Goal: Task Accomplishment & Management: Manage account settings

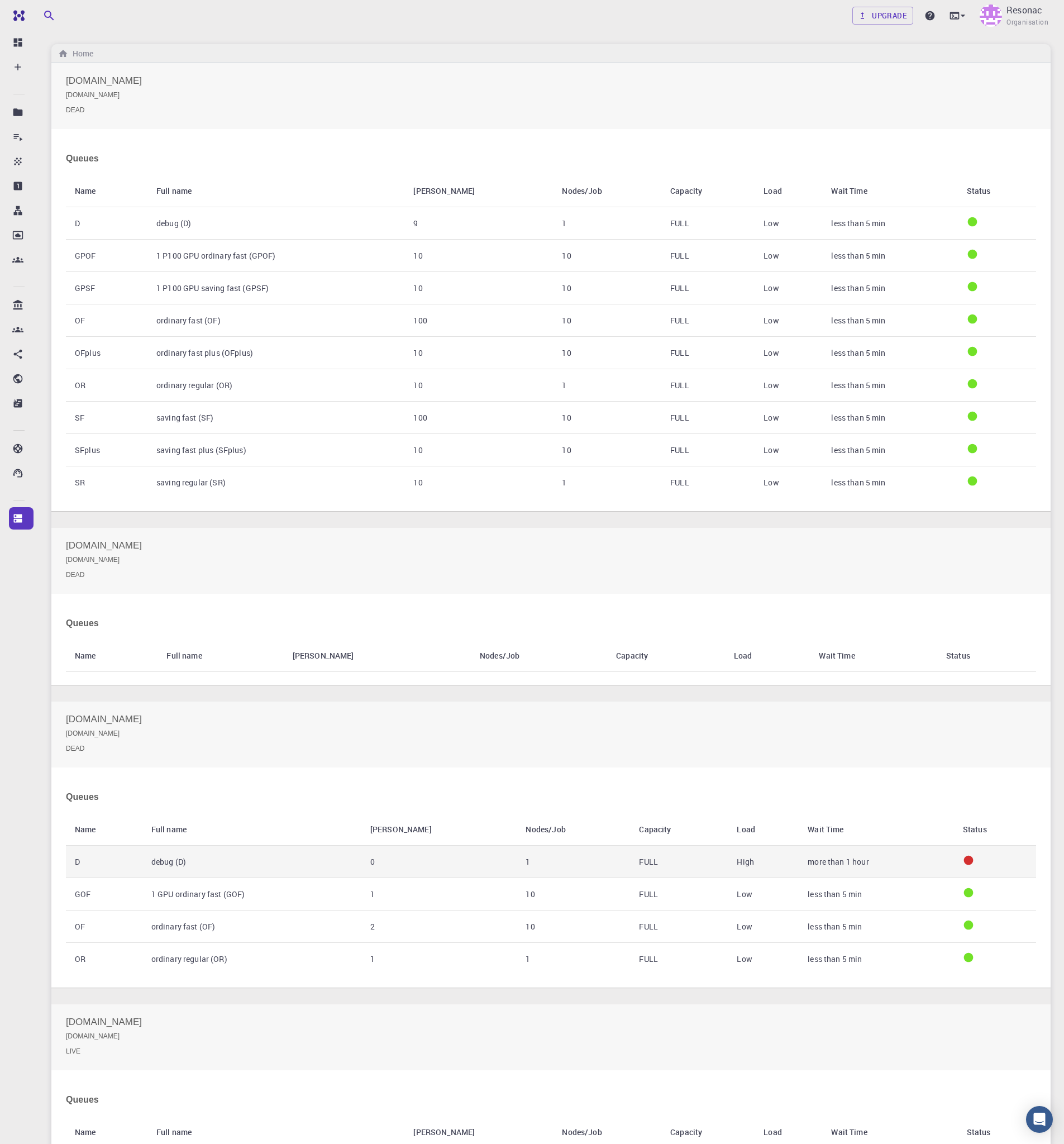
scroll to position [412, 0]
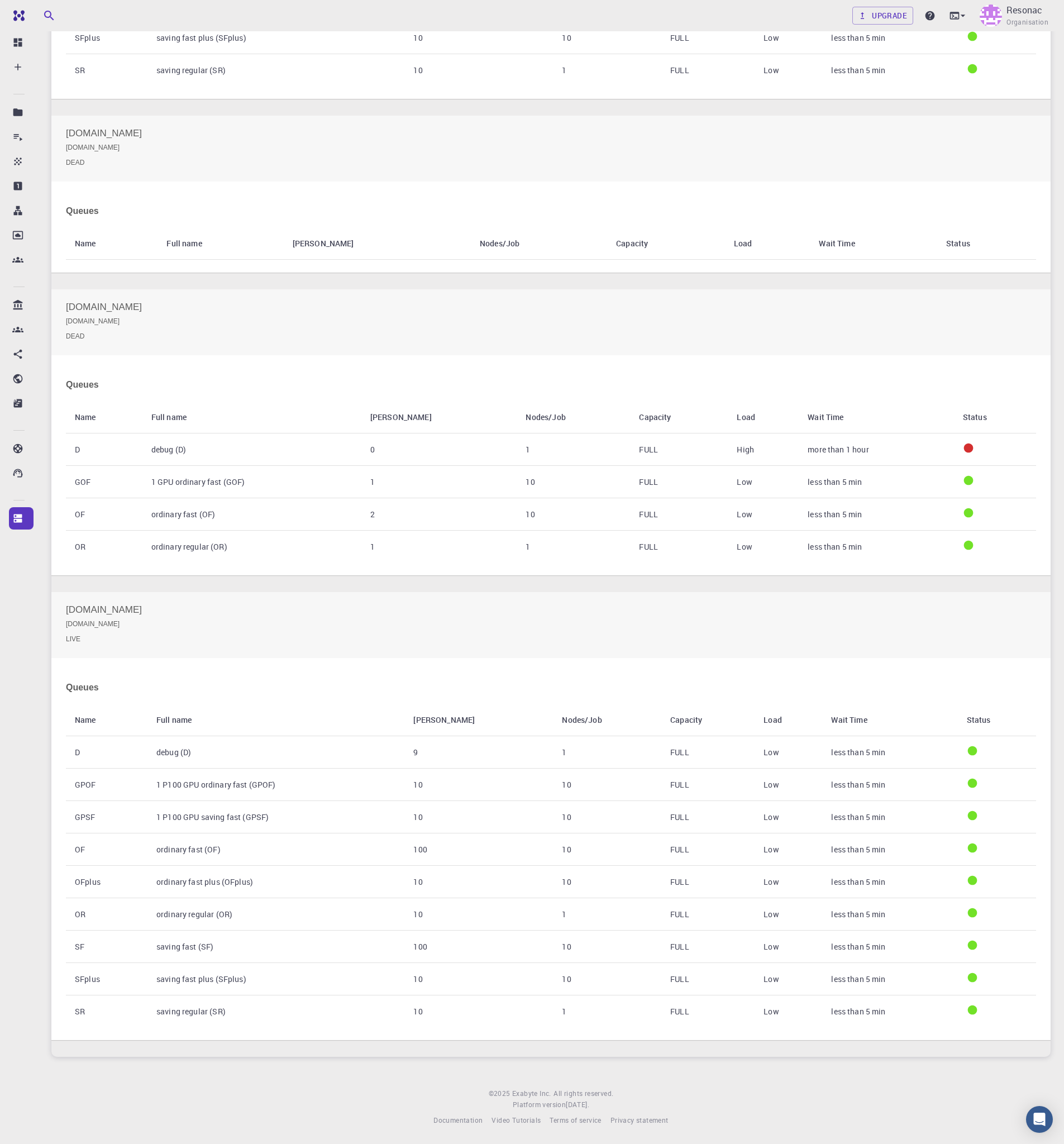
click at [880, 583] on div "master-production-20250821-cluster-003.mat3ra.com master-production-20250821-cl…" at bounding box center [551, 353] width 999 height 1406
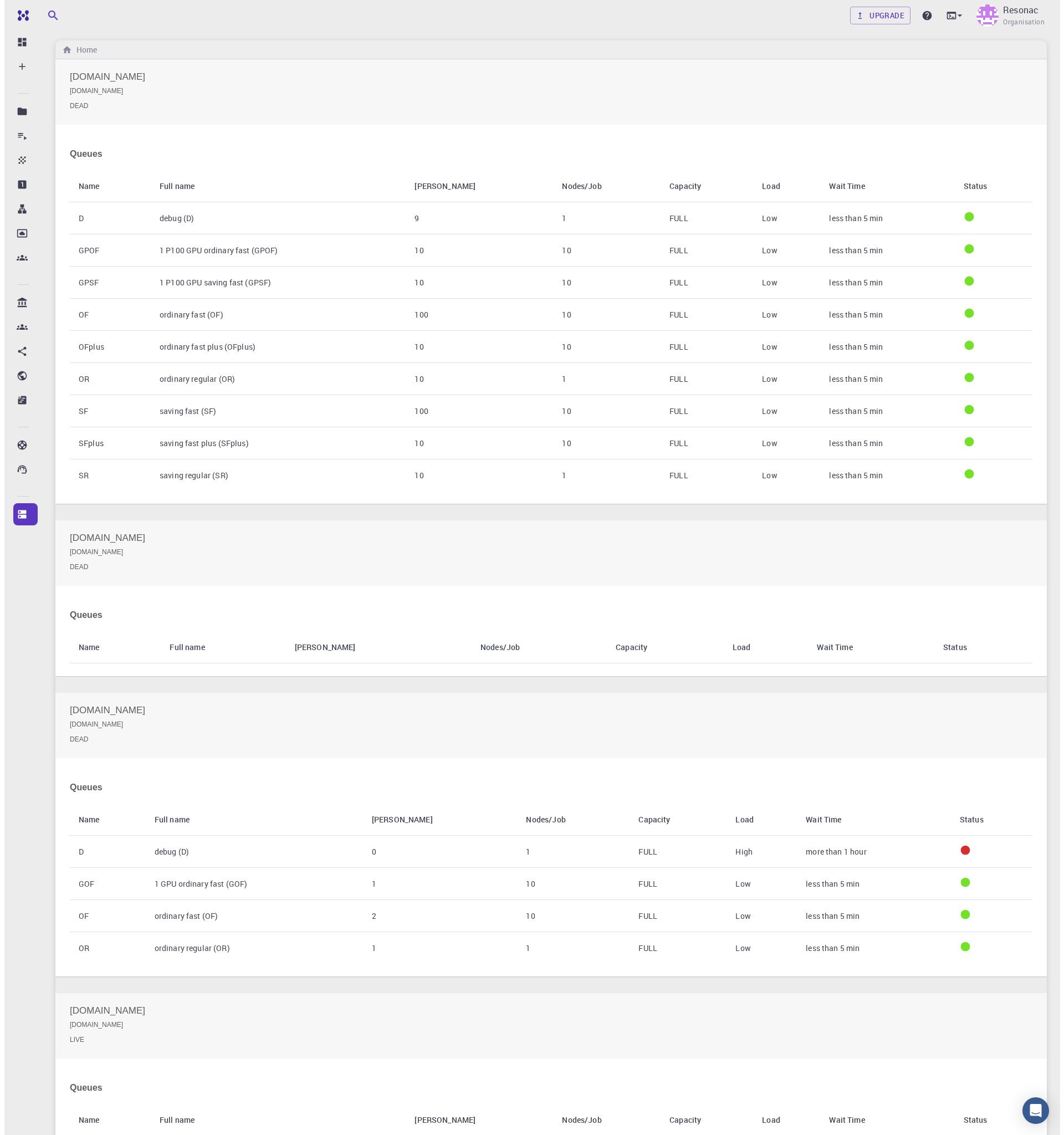
scroll to position [0, 0]
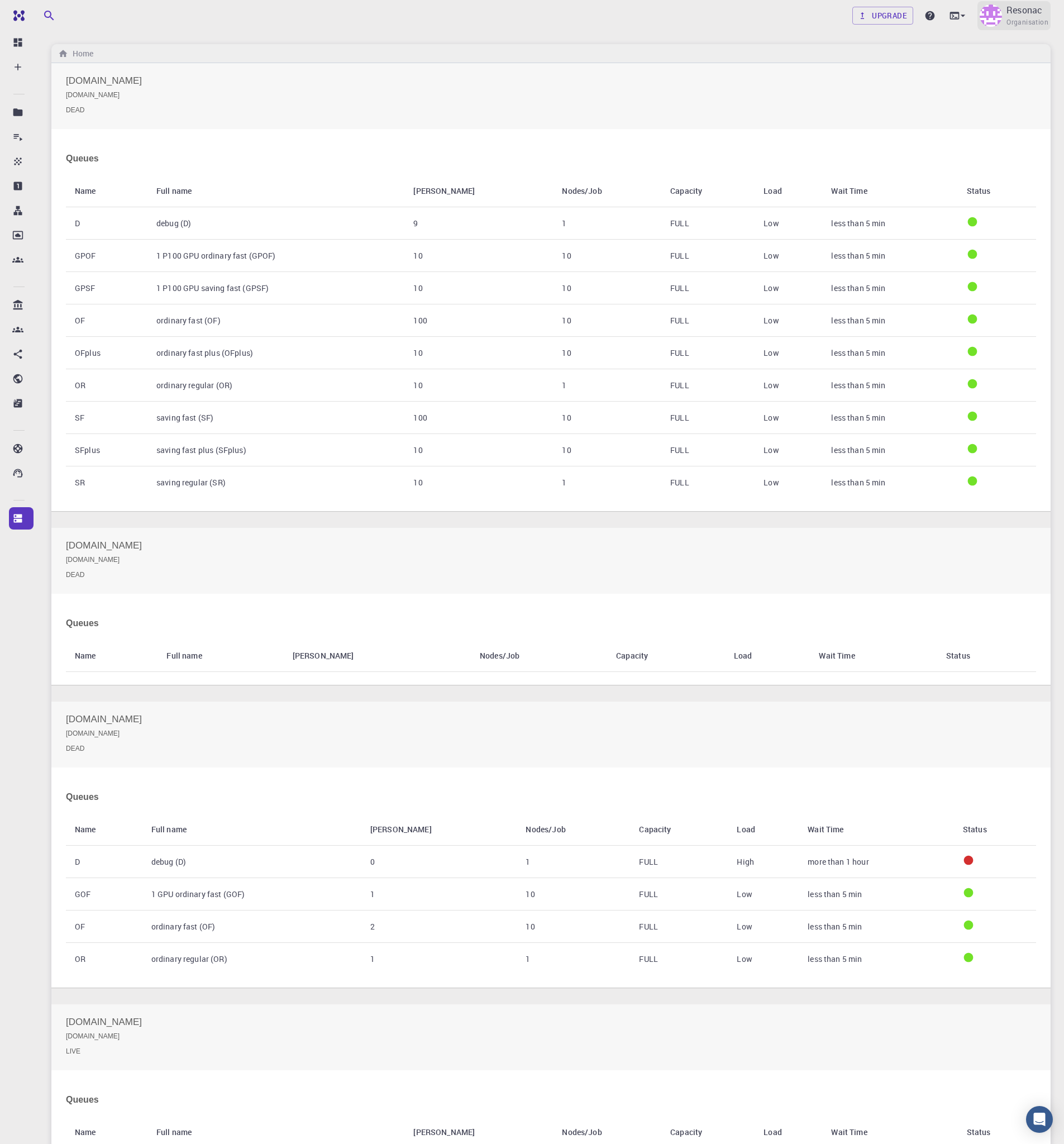
click at [1012, 19] on span "Organisation" at bounding box center [1027, 22] width 42 height 12
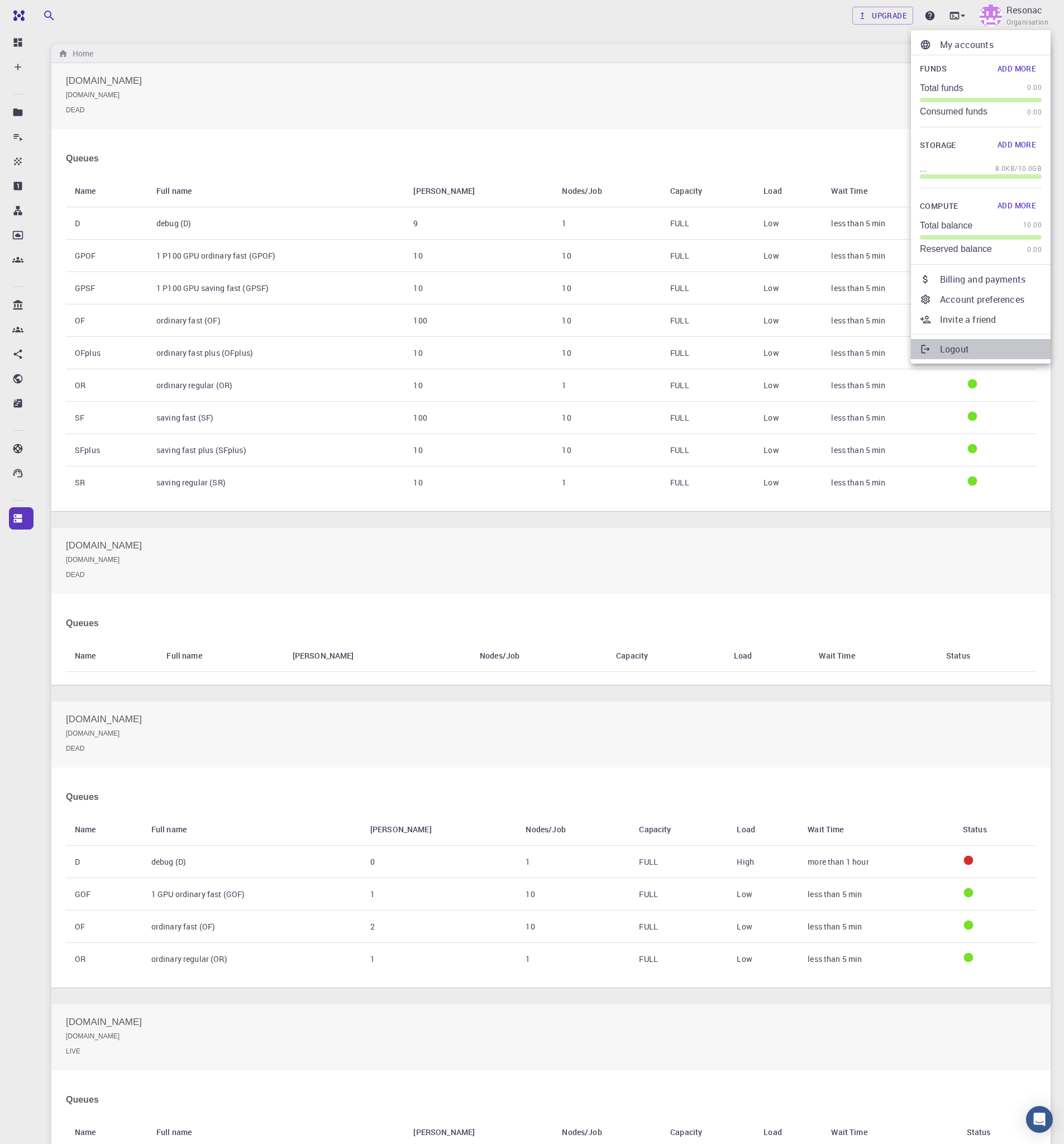
click at [978, 347] on p "Logout" at bounding box center [991, 349] width 101 height 14
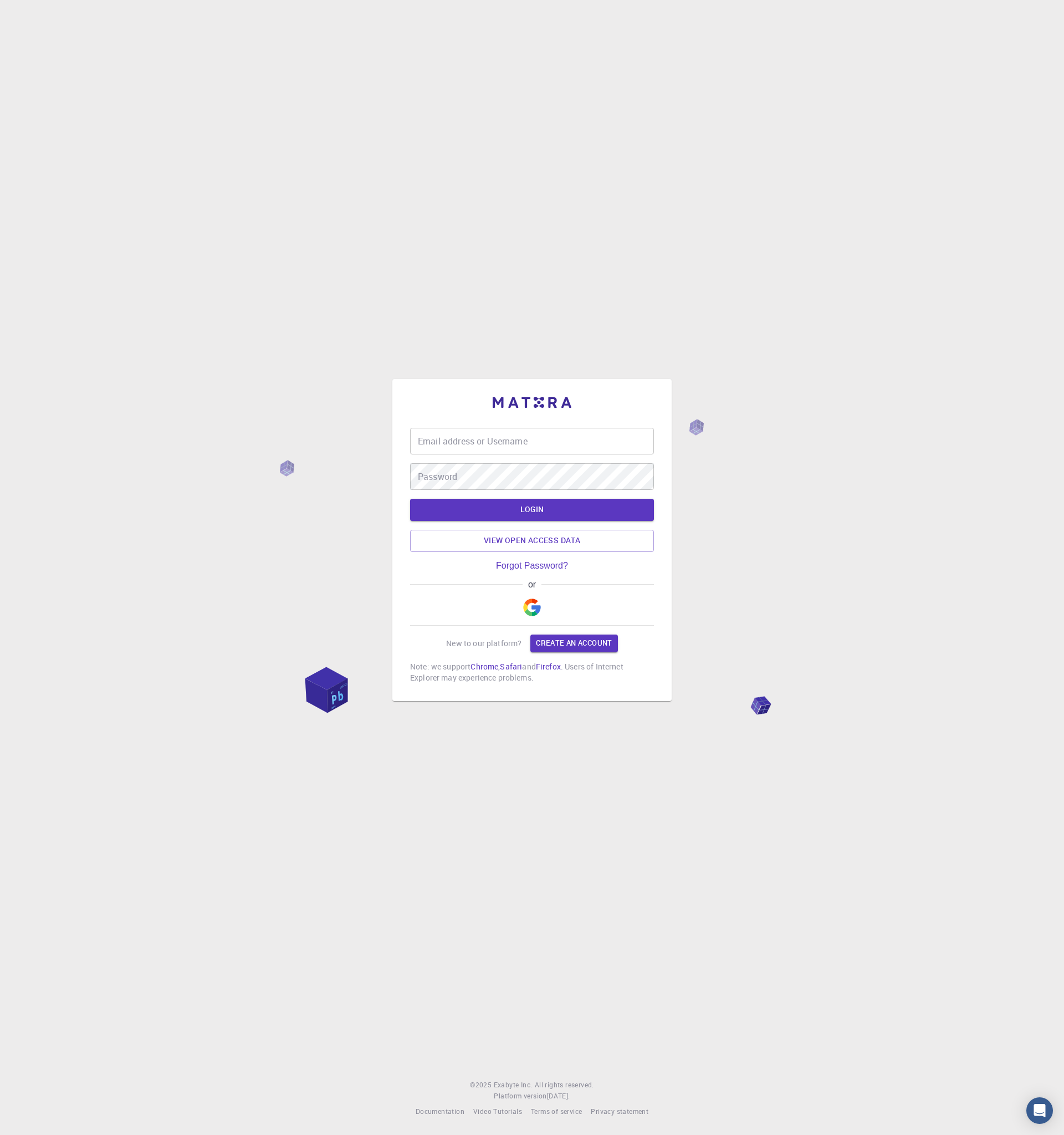
click at [546, 441] on input "Email address or Username" at bounding box center [532, 441] width 244 height 26
type input "exadmin"
click at [410, 499] on button "LOGIN" at bounding box center [532, 509] width 244 height 22
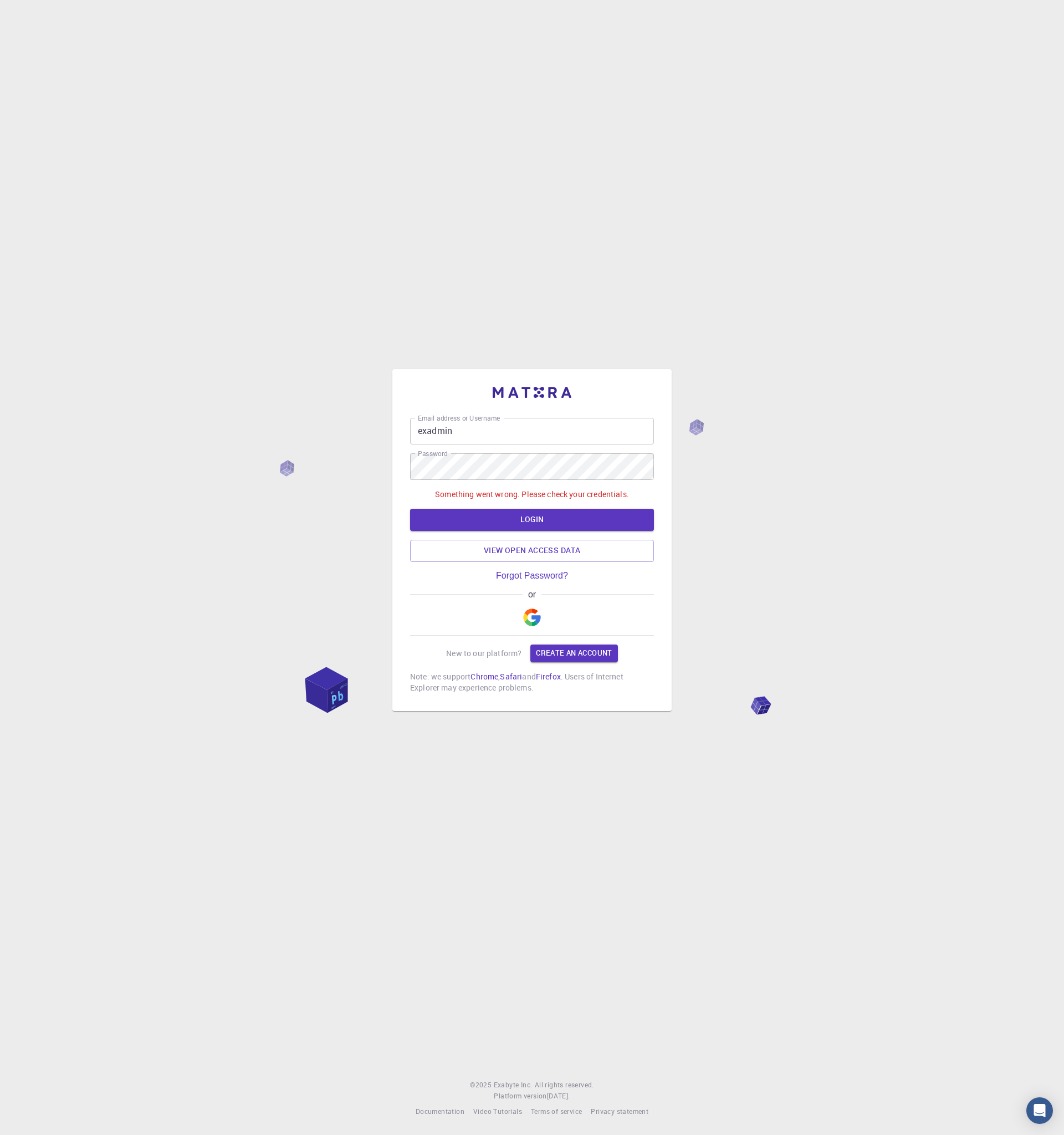
click at [828, 598] on div "Email address or Username exadmin Email address or Username Password Password S…" at bounding box center [532, 567] width 1064 height 1135
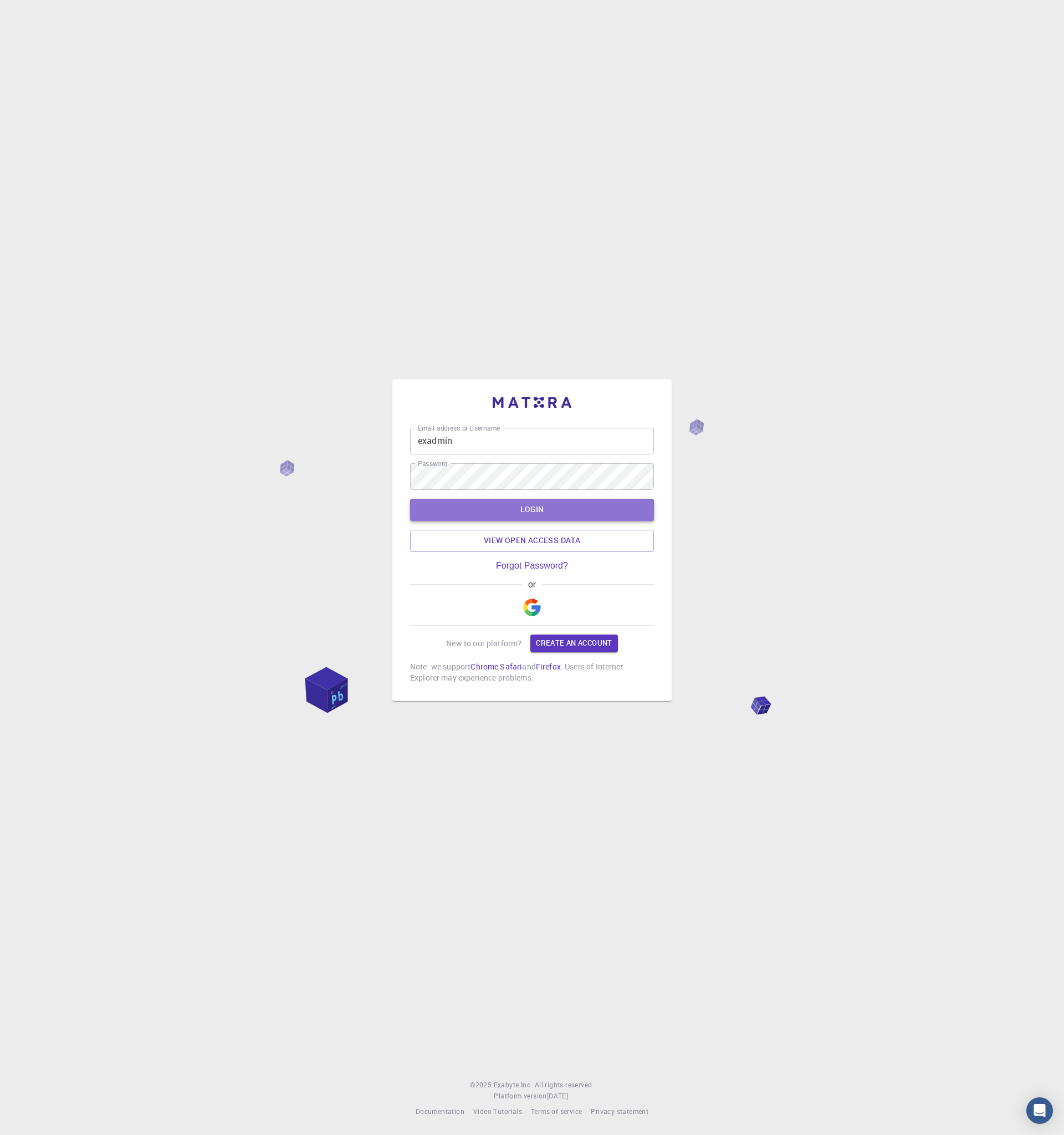
click at [449, 512] on button "LOGIN" at bounding box center [532, 509] width 244 height 22
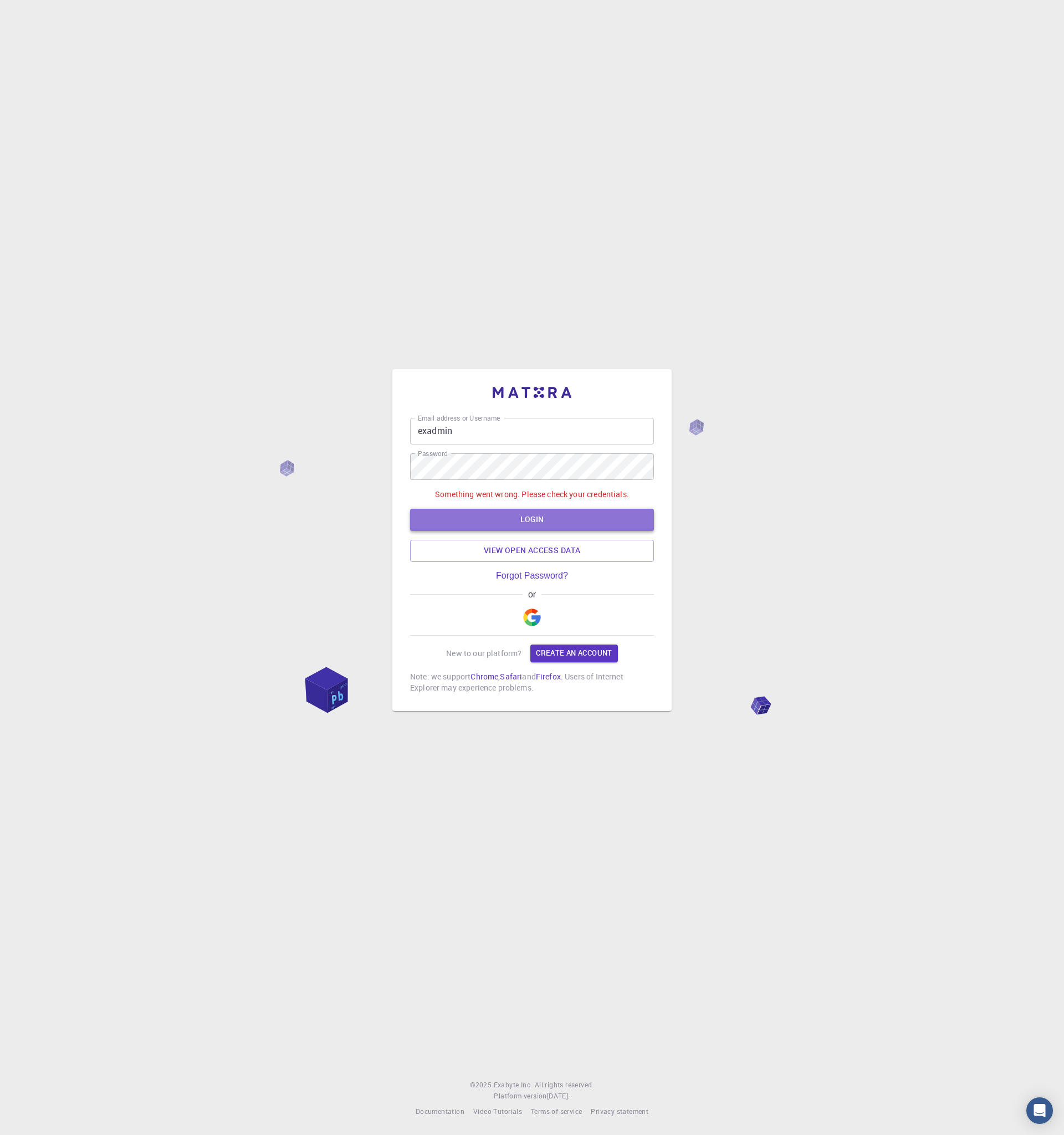
click at [451, 518] on button "LOGIN" at bounding box center [532, 519] width 244 height 22
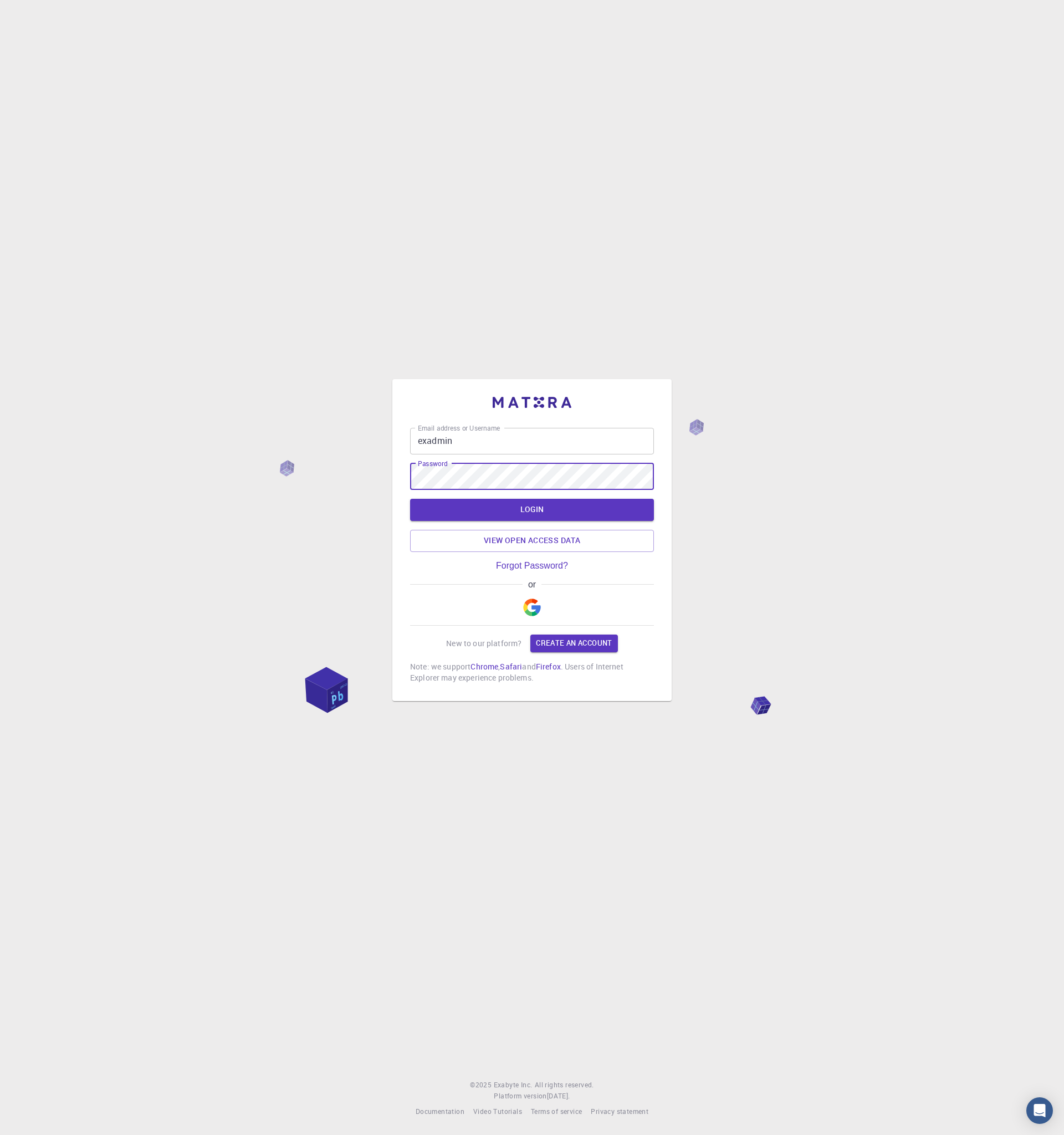
click at [410, 499] on button "LOGIN" at bounding box center [532, 509] width 244 height 22
